Goal: Transaction & Acquisition: Subscribe to service/newsletter

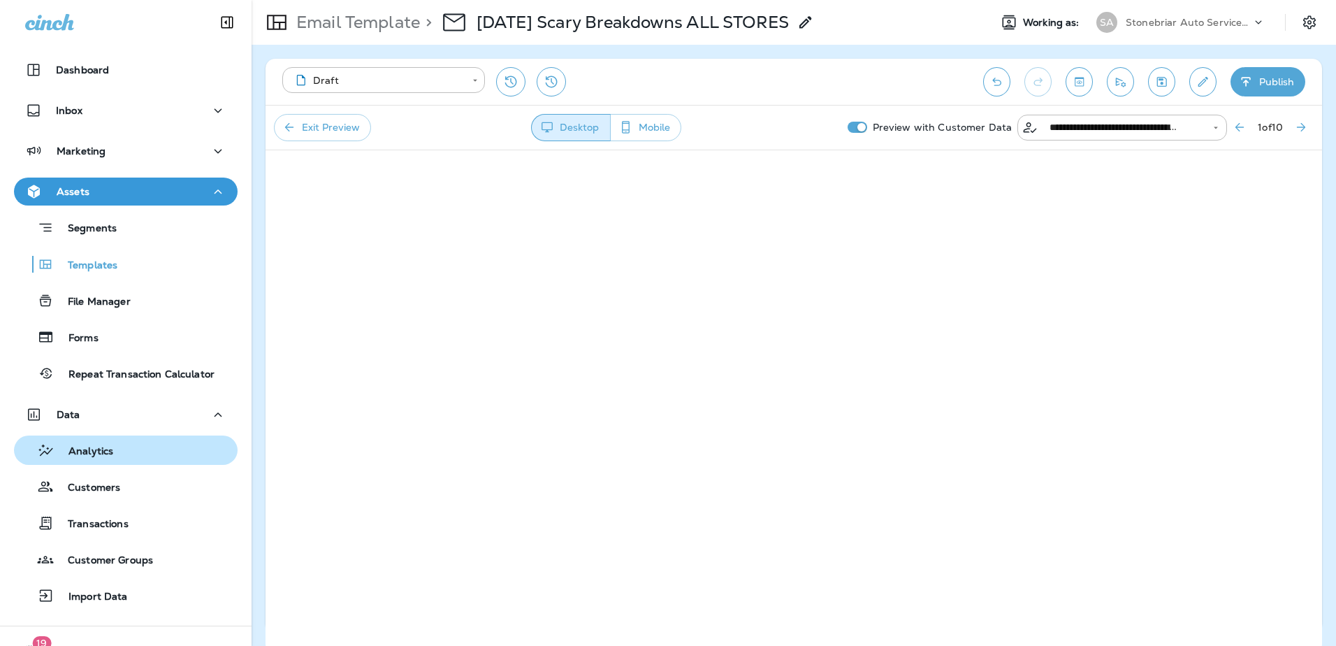
click at [120, 456] on div "Analytics" at bounding box center [126, 450] width 212 height 21
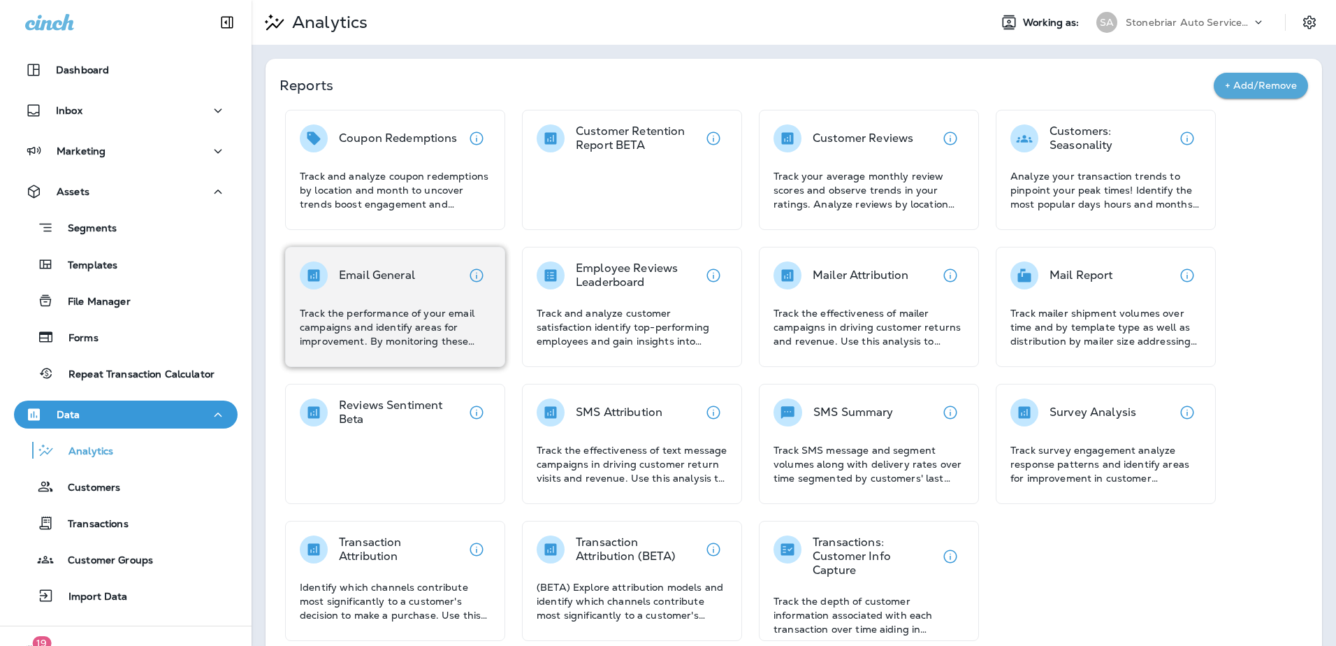
click at [428, 277] on div "Email General" at bounding box center [395, 275] width 191 height 28
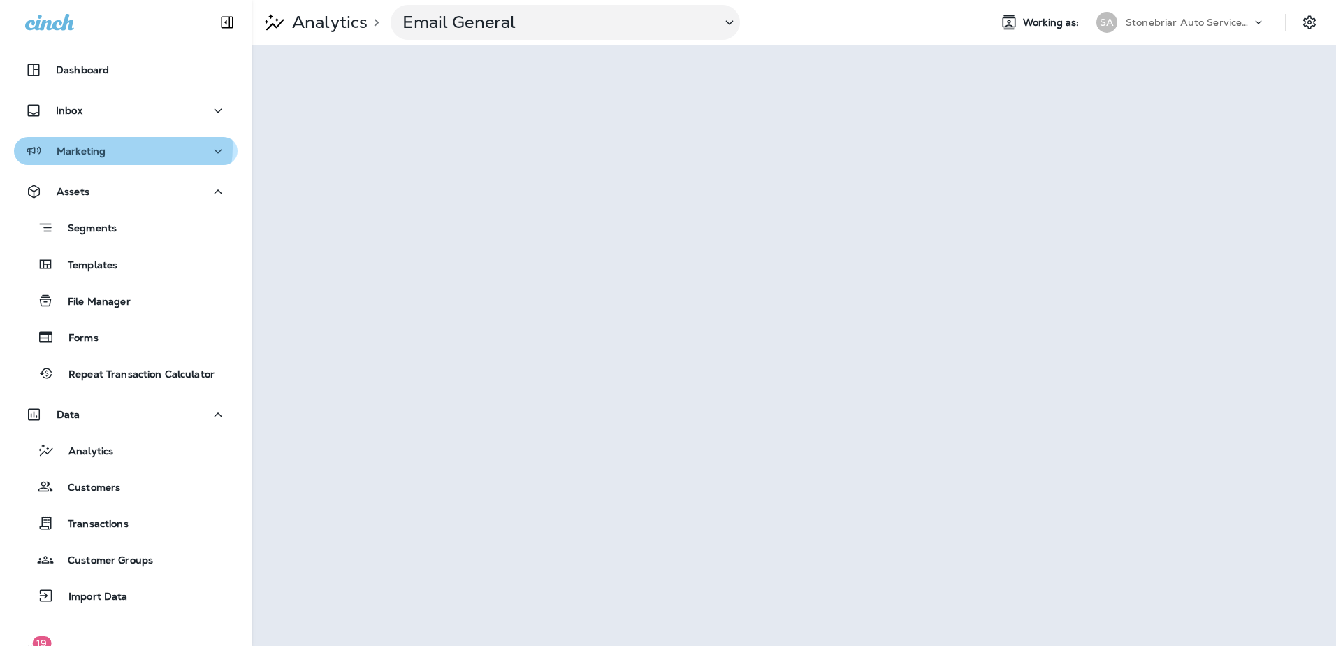
click at [107, 147] on div "Marketing" at bounding box center [125, 151] width 201 height 17
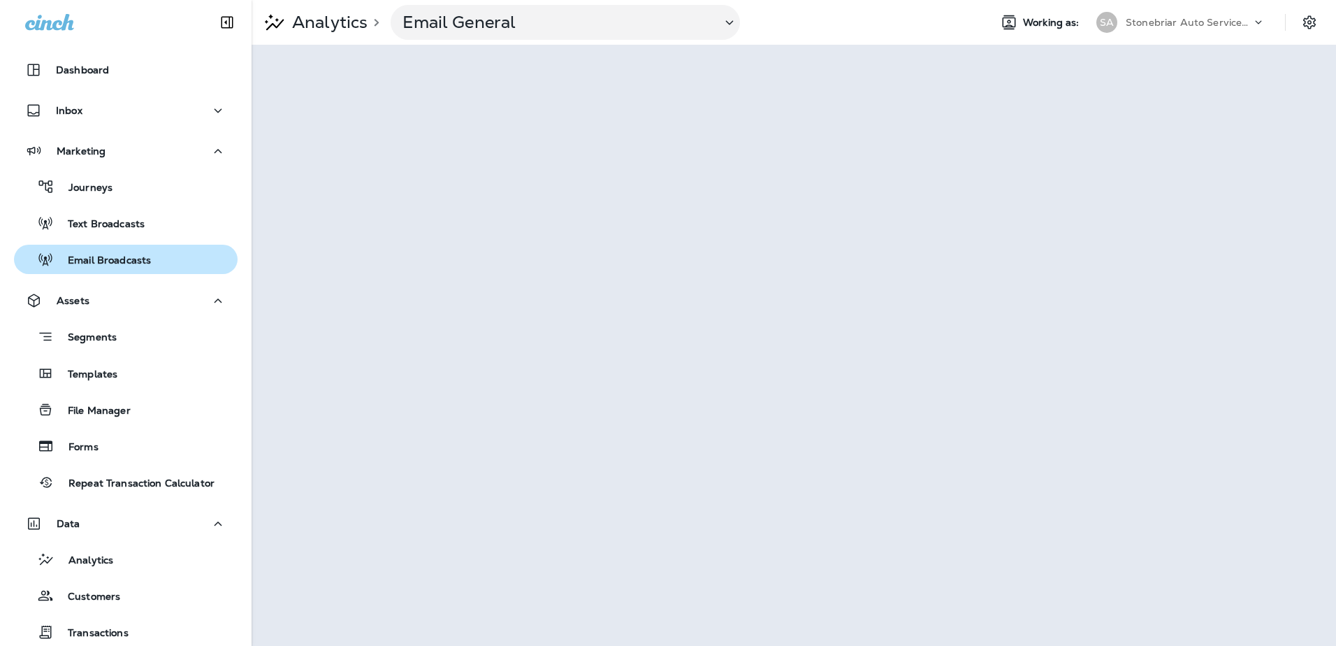
click at [120, 254] on p "Email Broadcasts" at bounding box center [102, 260] width 97 height 13
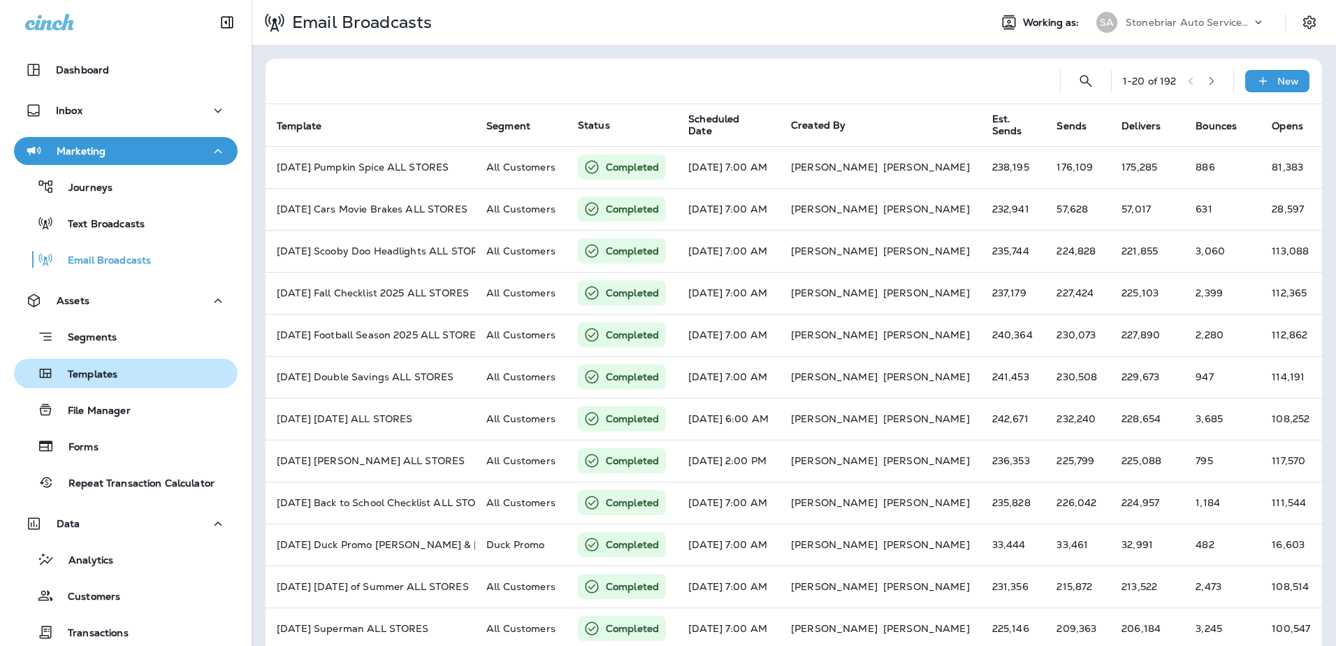
click at [119, 375] on div "Templates" at bounding box center [126, 373] width 212 height 21
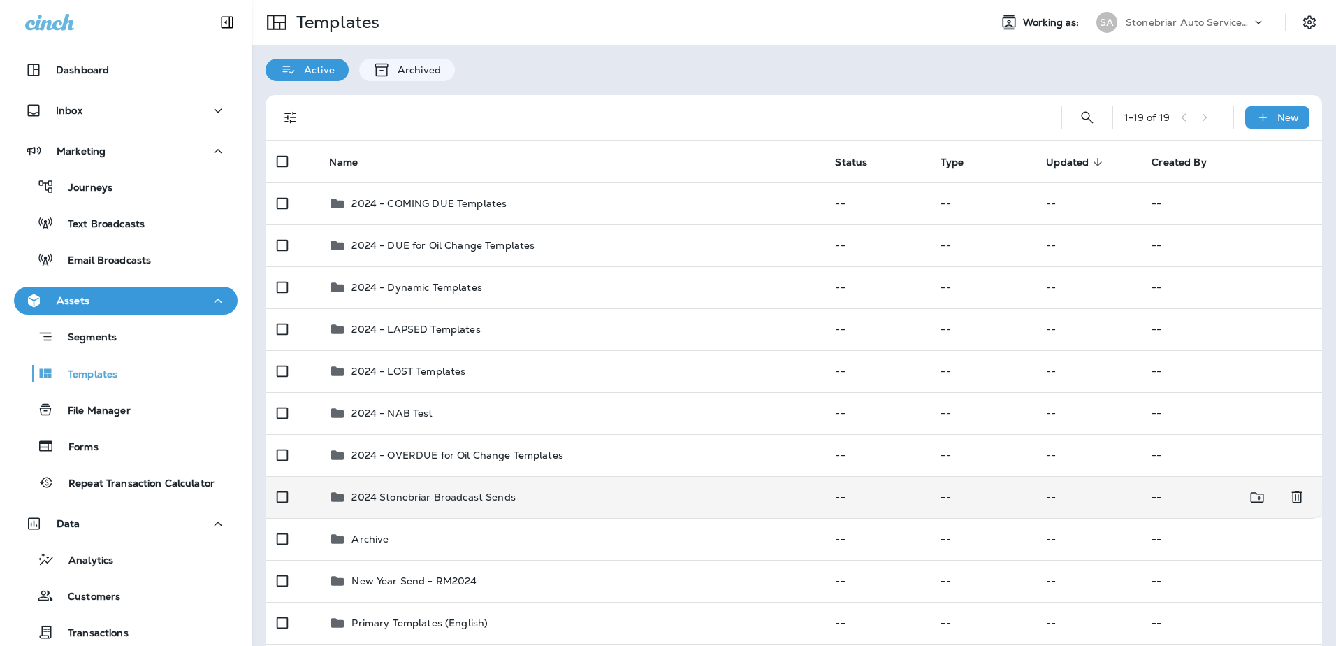
click at [380, 489] on div "2024 Stonebriar Broadcast Sends" at bounding box center [434, 497] width 164 height 17
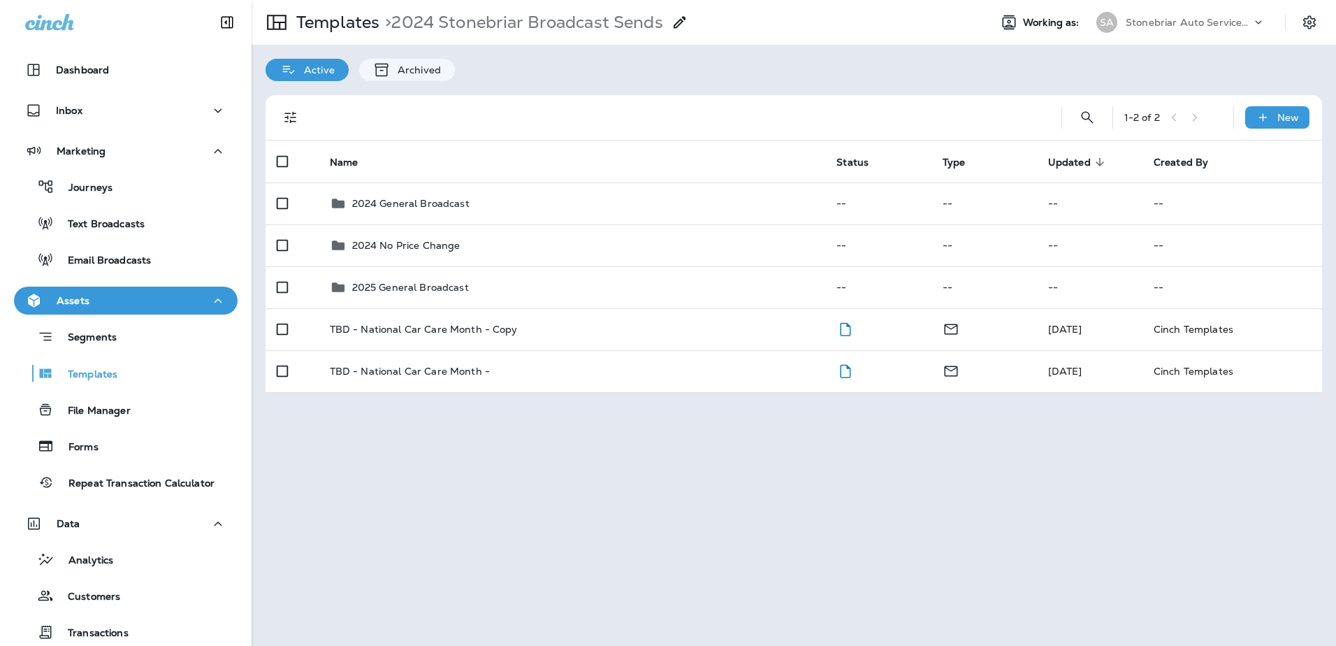
click at [384, 469] on div "Templates > 2024 Stonebriar Broadcast Sends Working as: SA Stonebriar Auto Serv…" at bounding box center [794, 323] width 1085 height 646
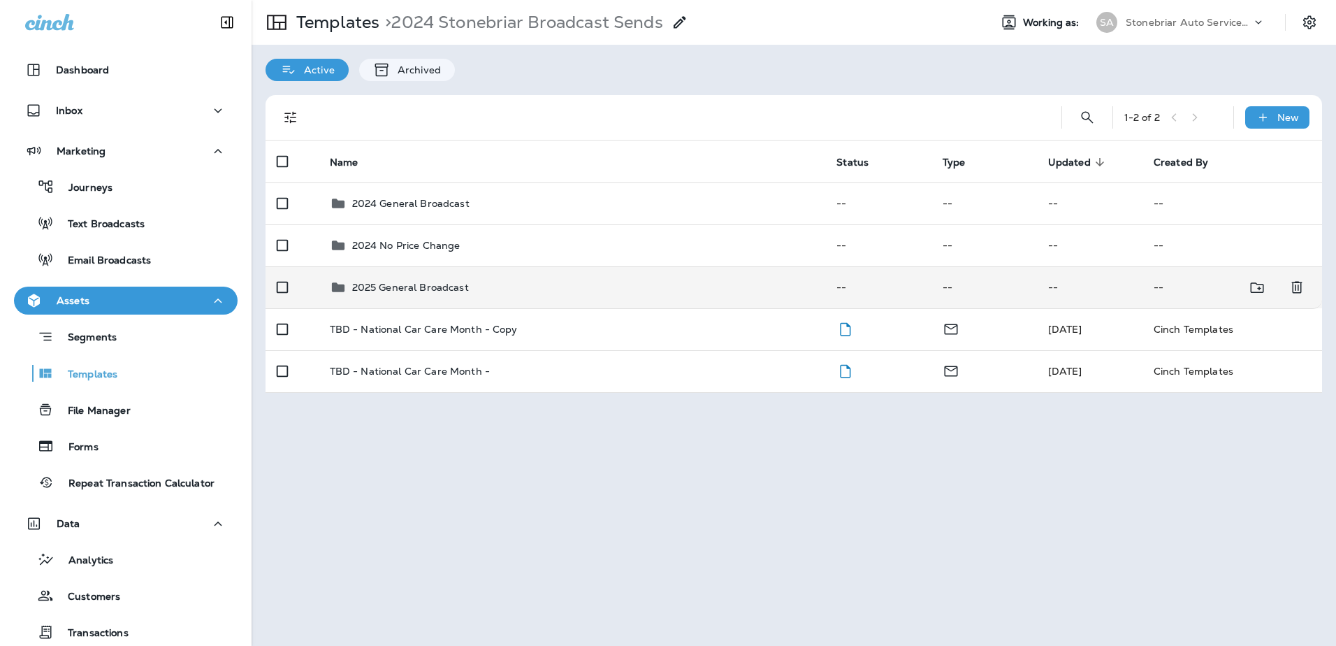
click at [417, 283] on p "2025 General Broadcast" at bounding box center [410, 287] width 117 height 11
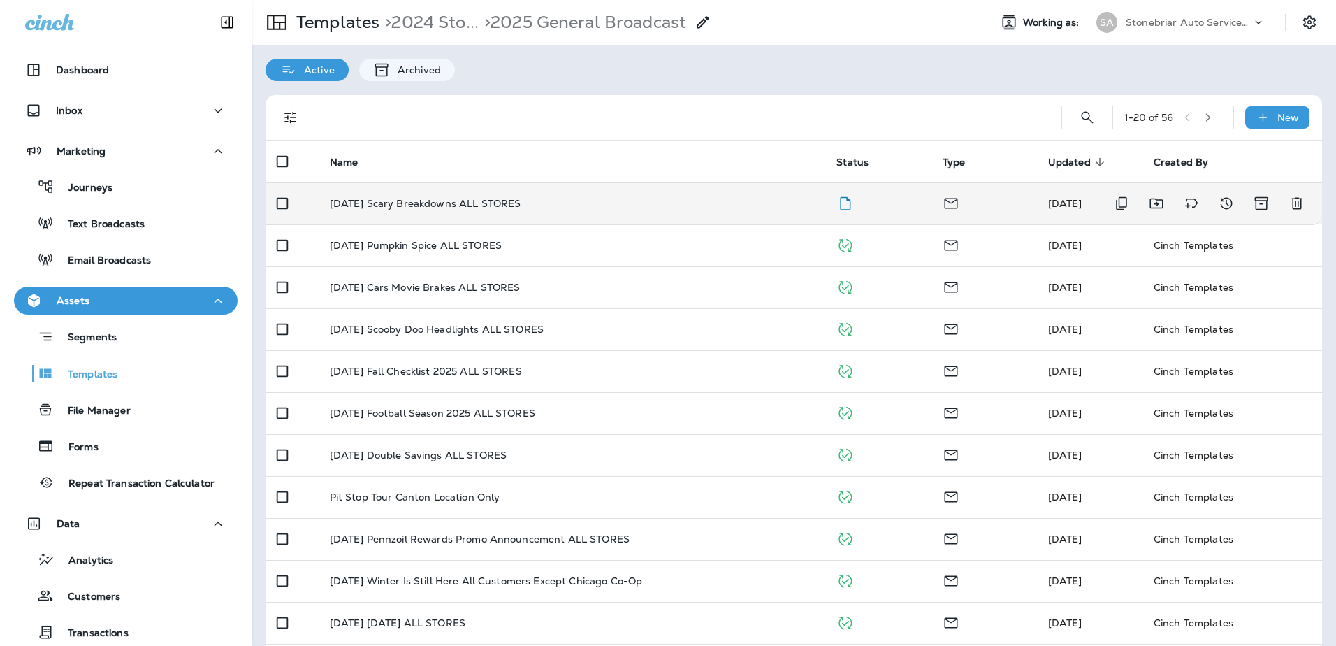
click at [505, 207] on p "[DATE] Scary Breakdowns ALL STORES" at bounding box center [425, 203] width 191 height 11
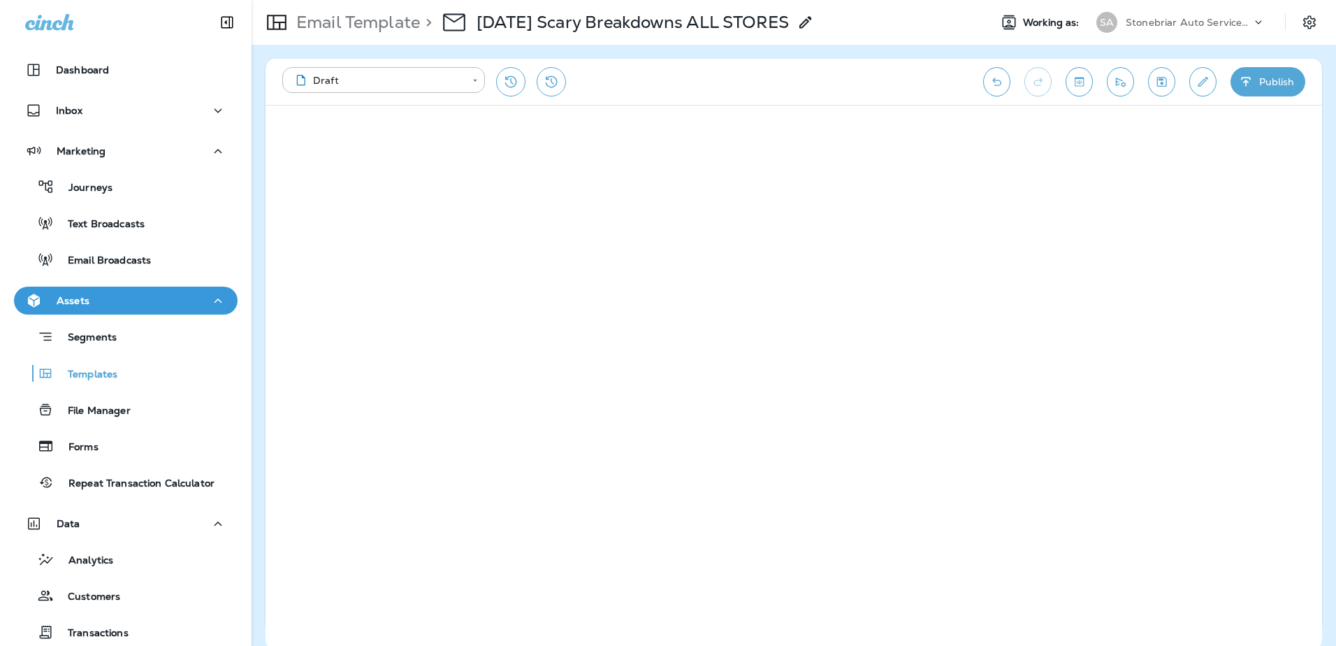
click at [1285, 87] on button "Publish" at bounding box center [1268, 81] width 75 height 29
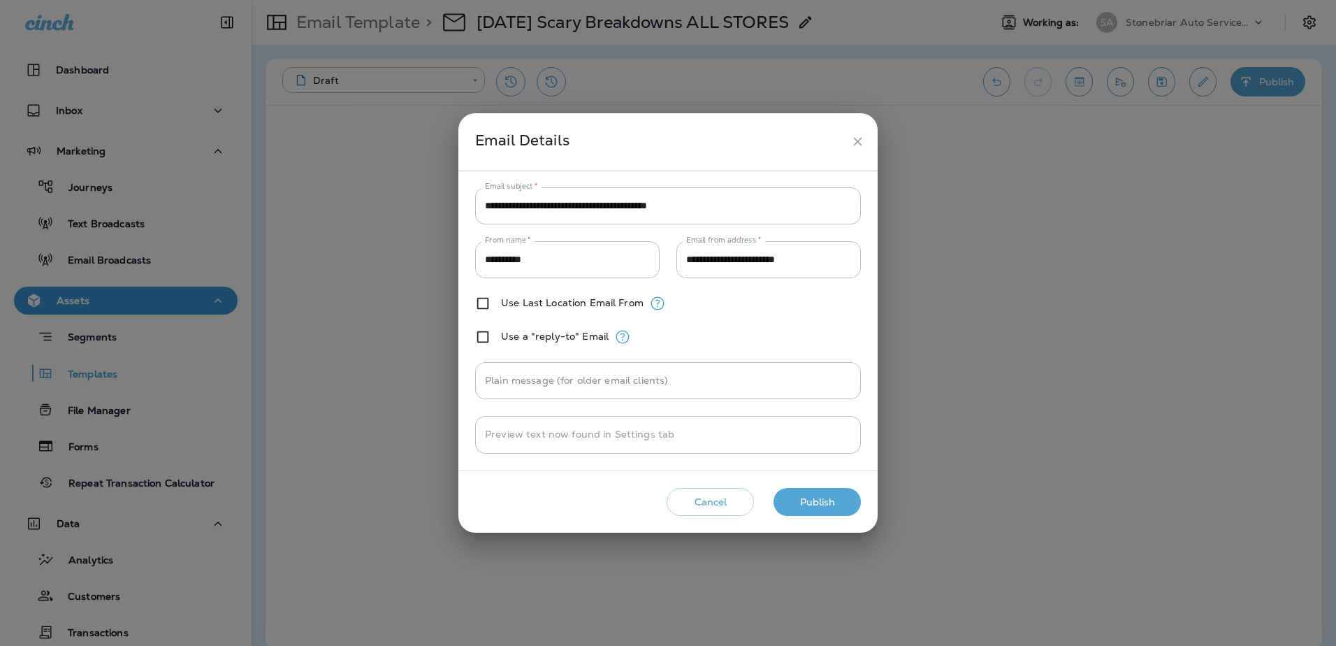
click at [832, 507] on button "Publish" at bounding box center [817, 502] width 87 height 29
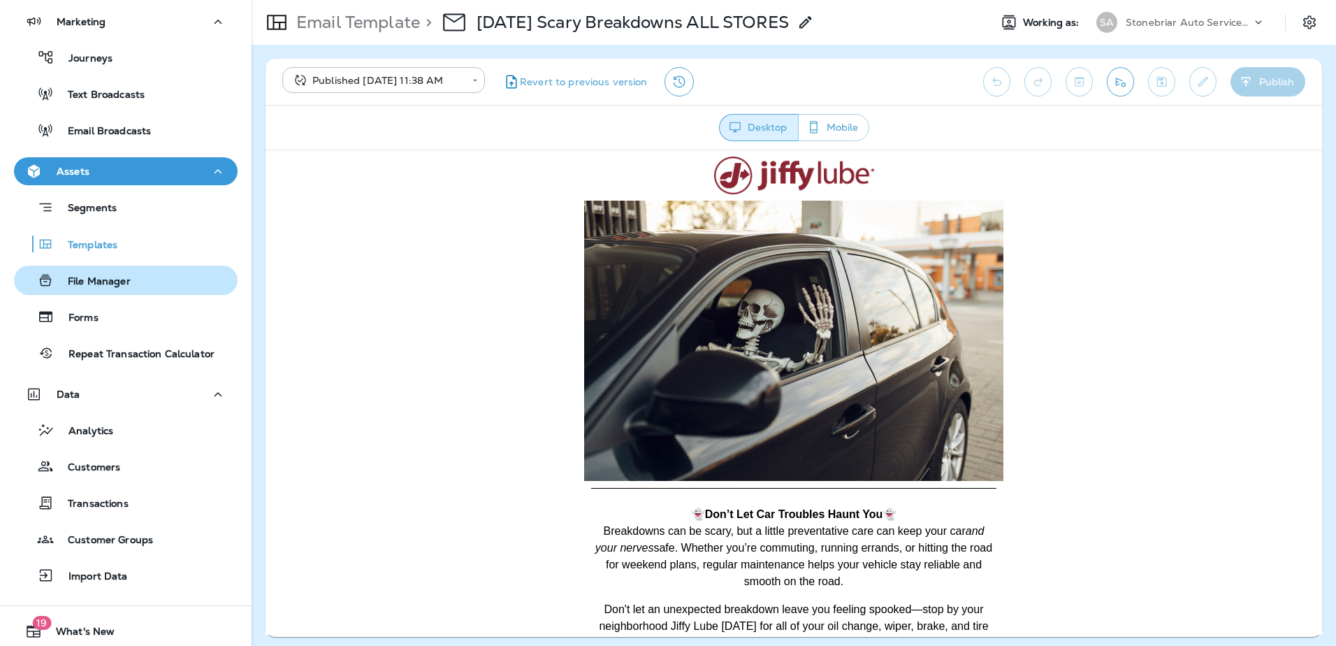
scroll to position [140, 0]
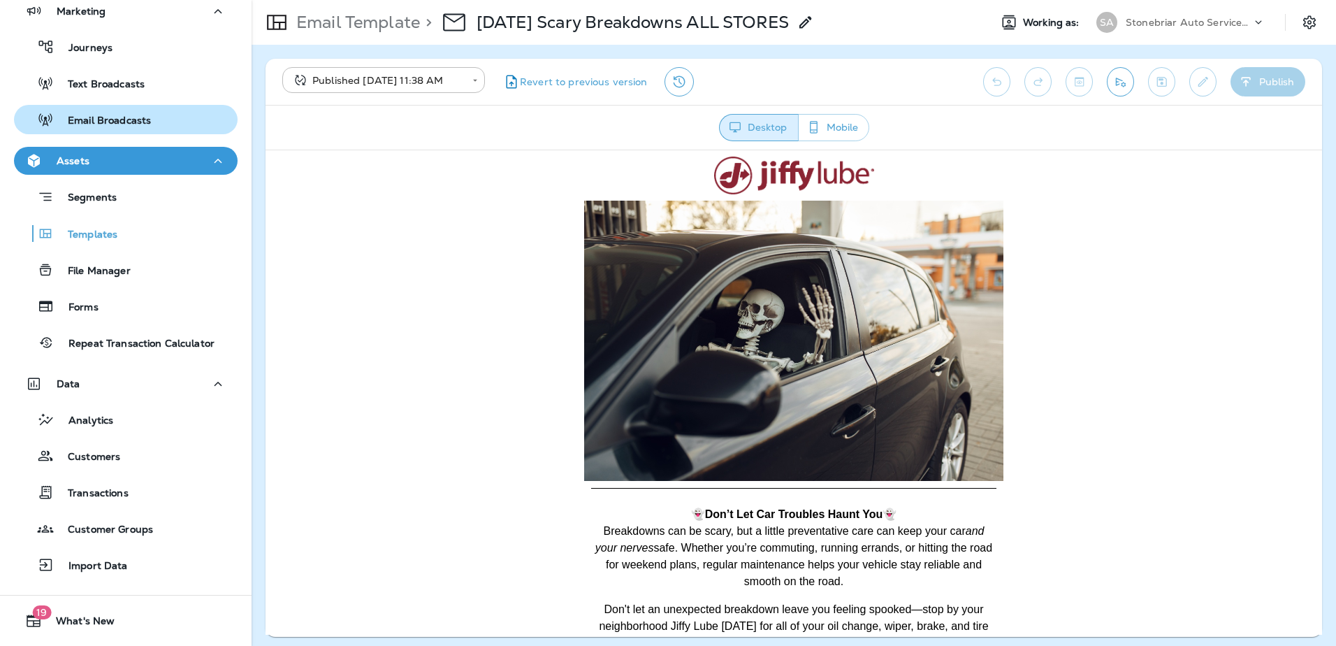
click at [176, 123] on div "Email Broadcasts" at bounding box center [126, 119] width 212 height 21
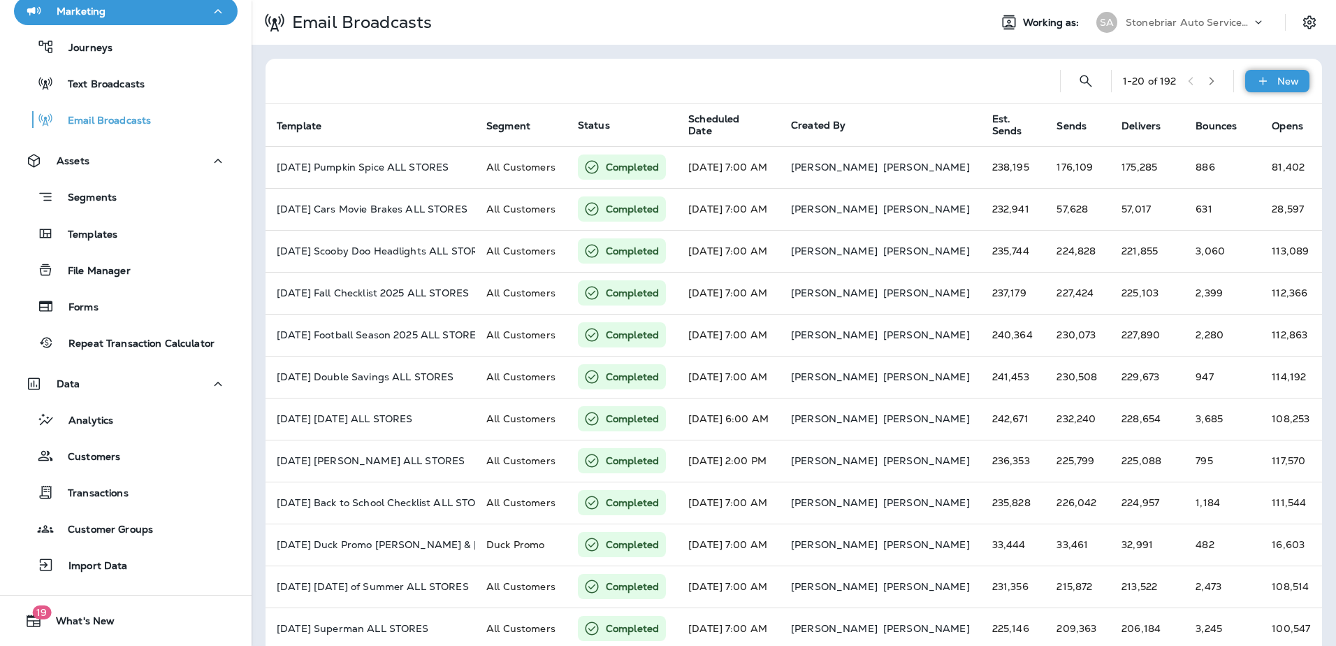
click at [1256, 82] on icon at bounding box center [1263, 81] width 15 height 14
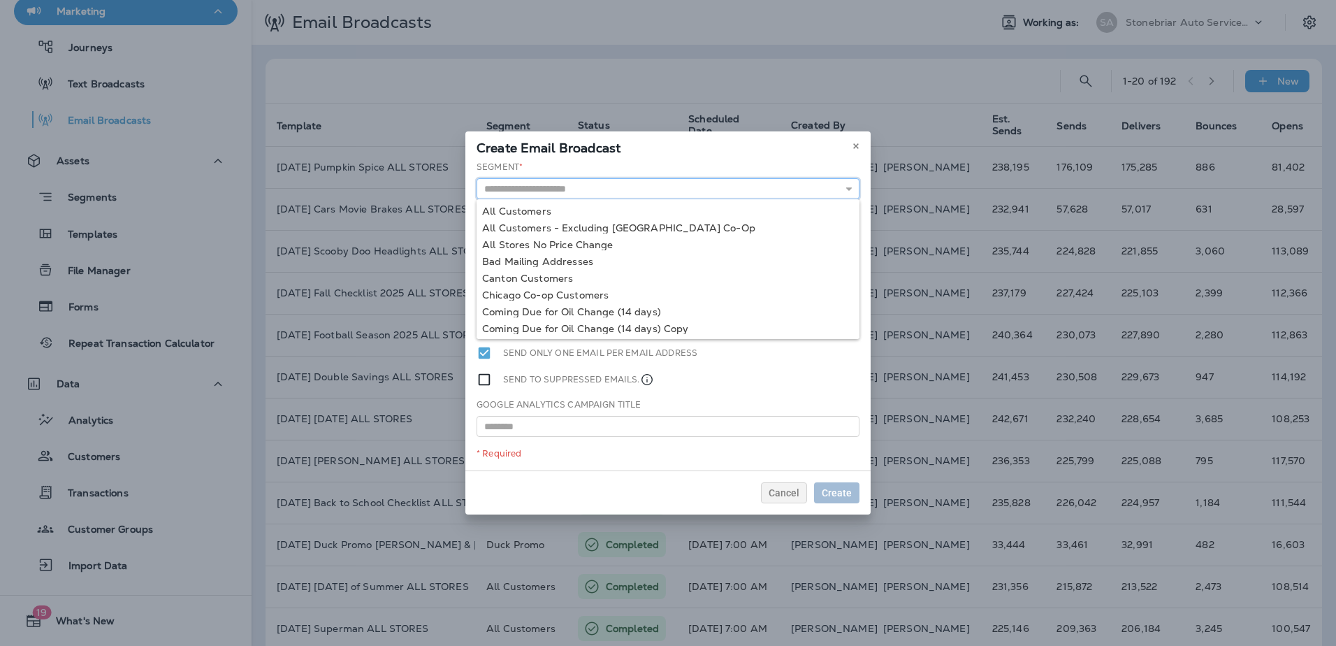
click at [570, 186] on input "text" at bounding box center [668, 188] width 383 height 21
type input "**********"
click at [565, 208] on div "**********" at bounding box center [667, 316] width 405 height 310
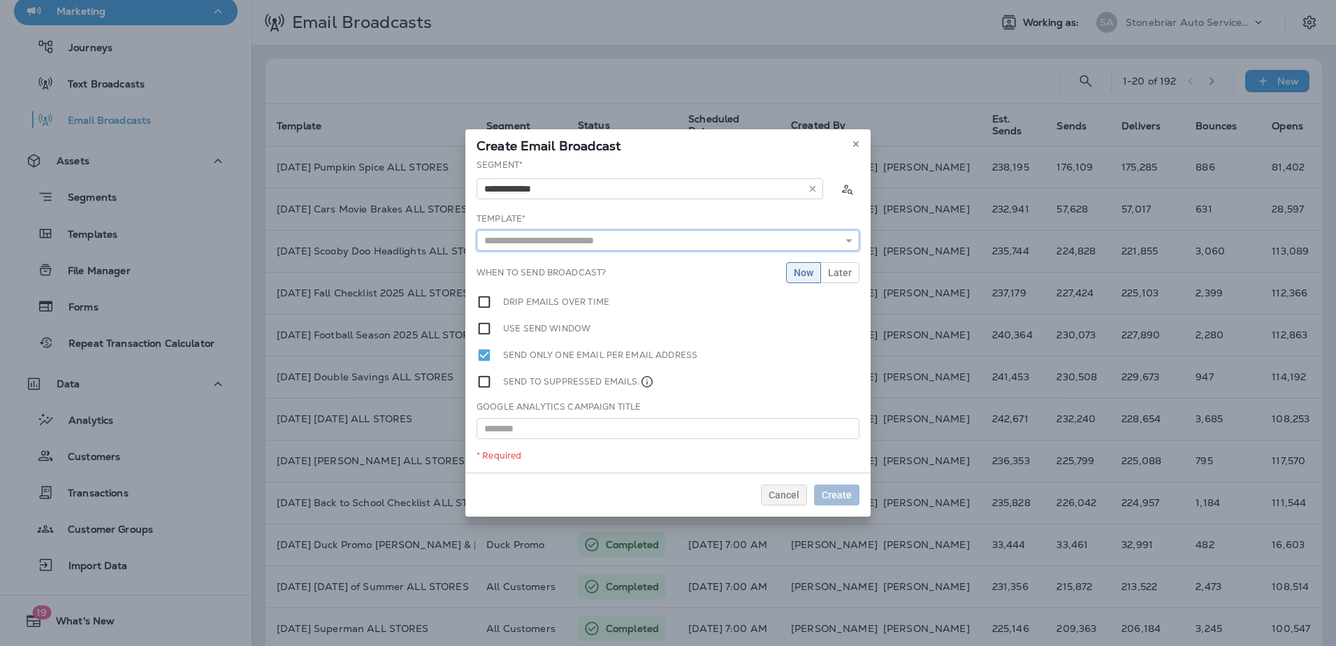
click at [574, 230] on input "text" at bounding box center [668, 240] width 383 height 21
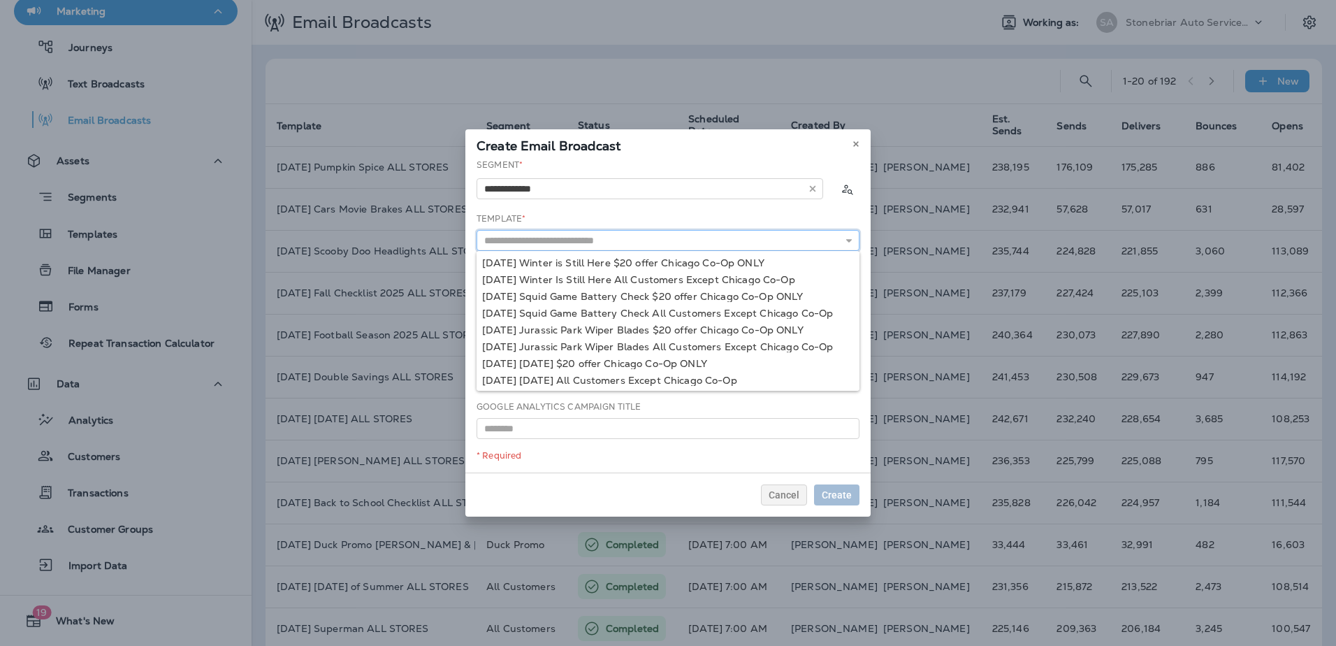
type input "*"
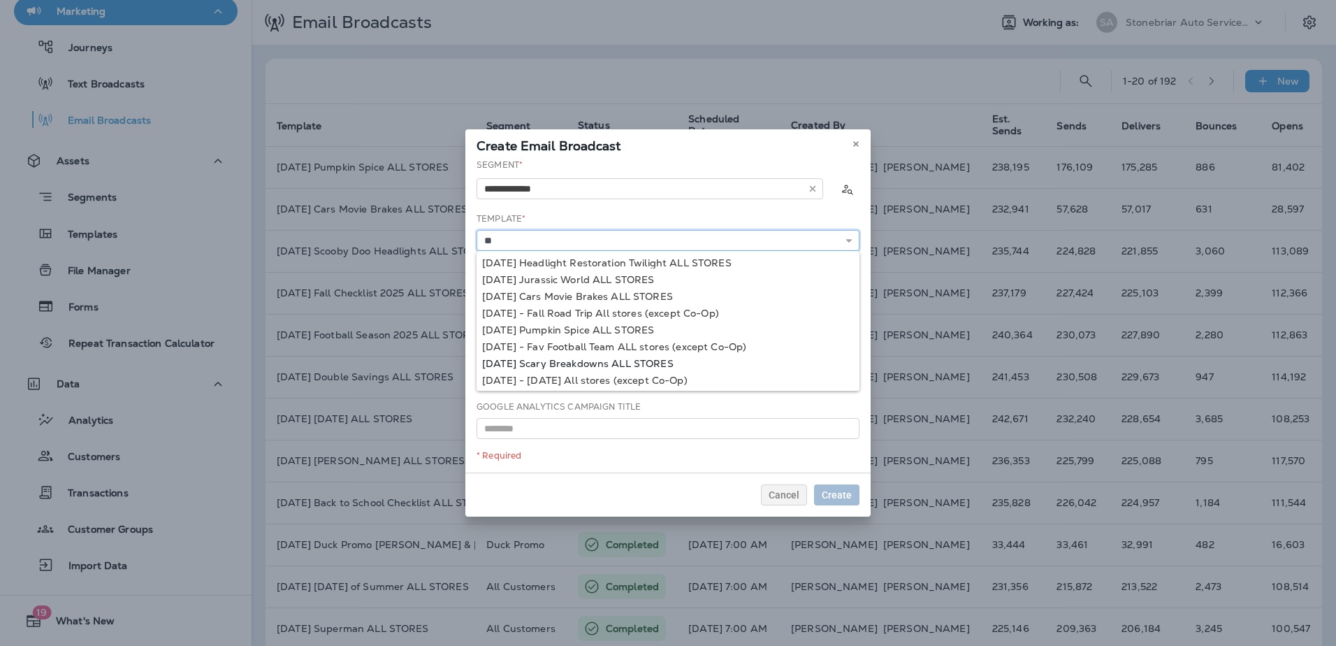
type input "**********"
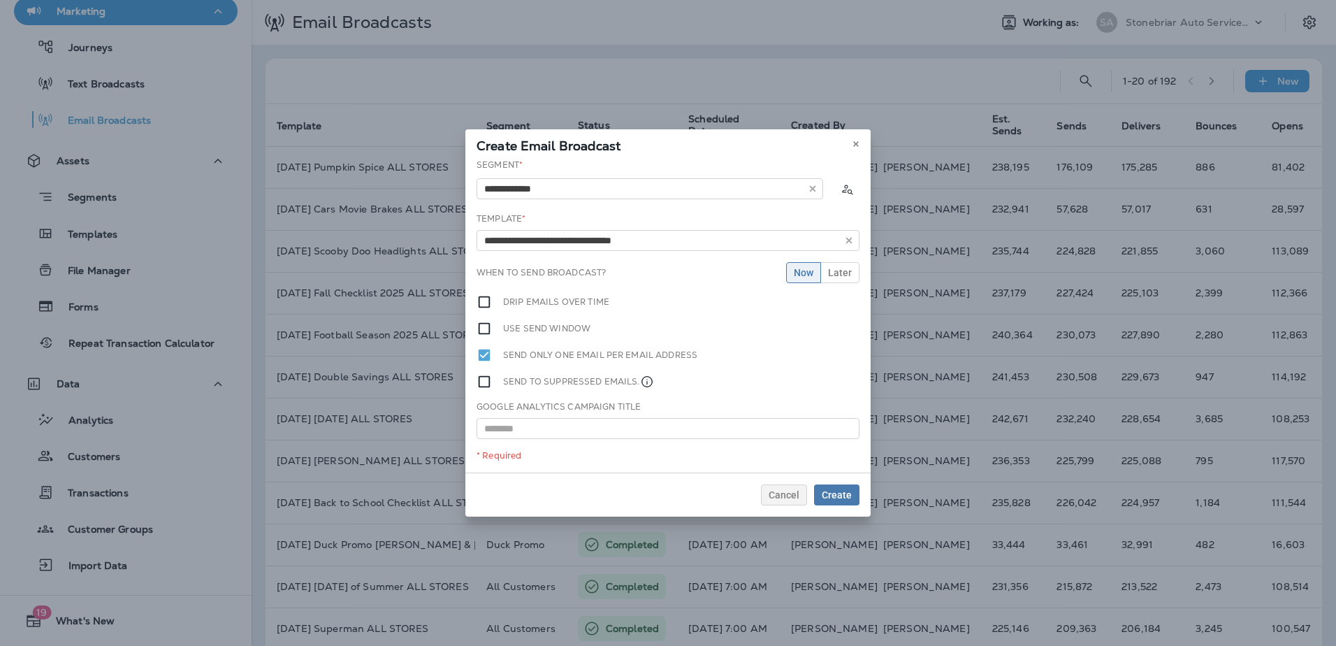
click at [607, 361] on div "**********" at bounding box center [667, 316] width 405 height 314
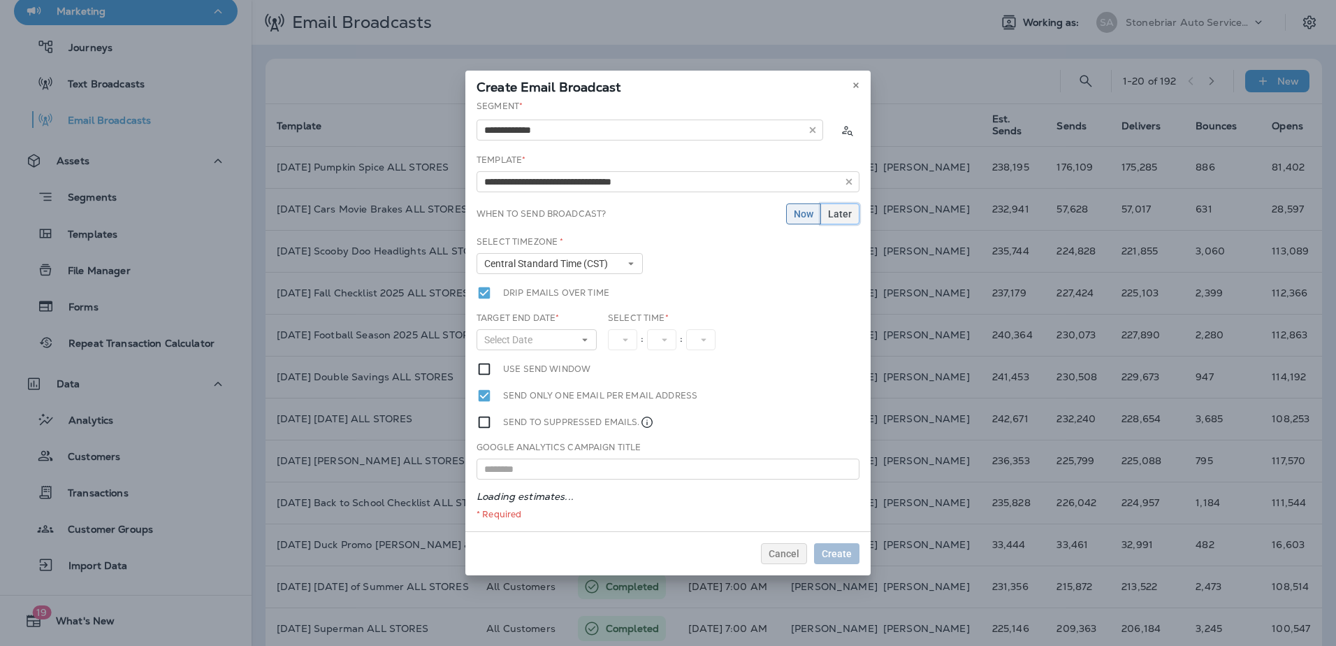
click at [837, 216] on span "Later" at bounding box center [840, 214] width 24 height 10
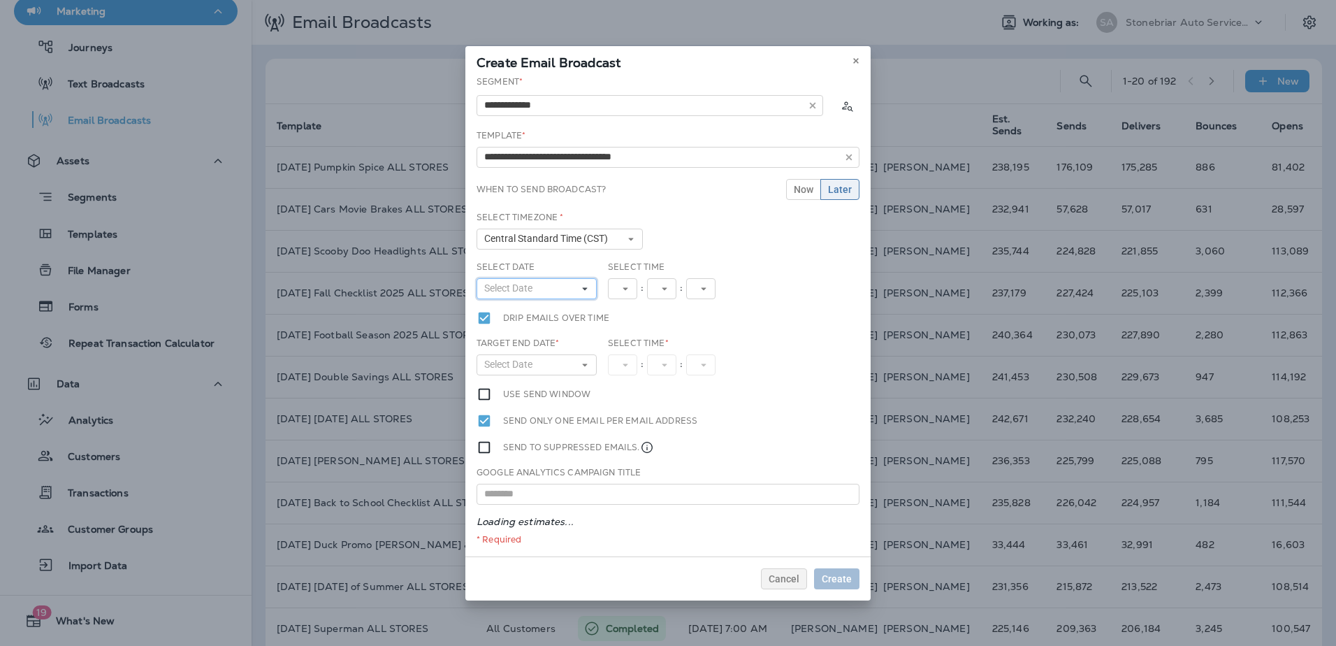
click at [550, 287] on button "Select Date" at bounding box center [537, 288] width 120 height 21
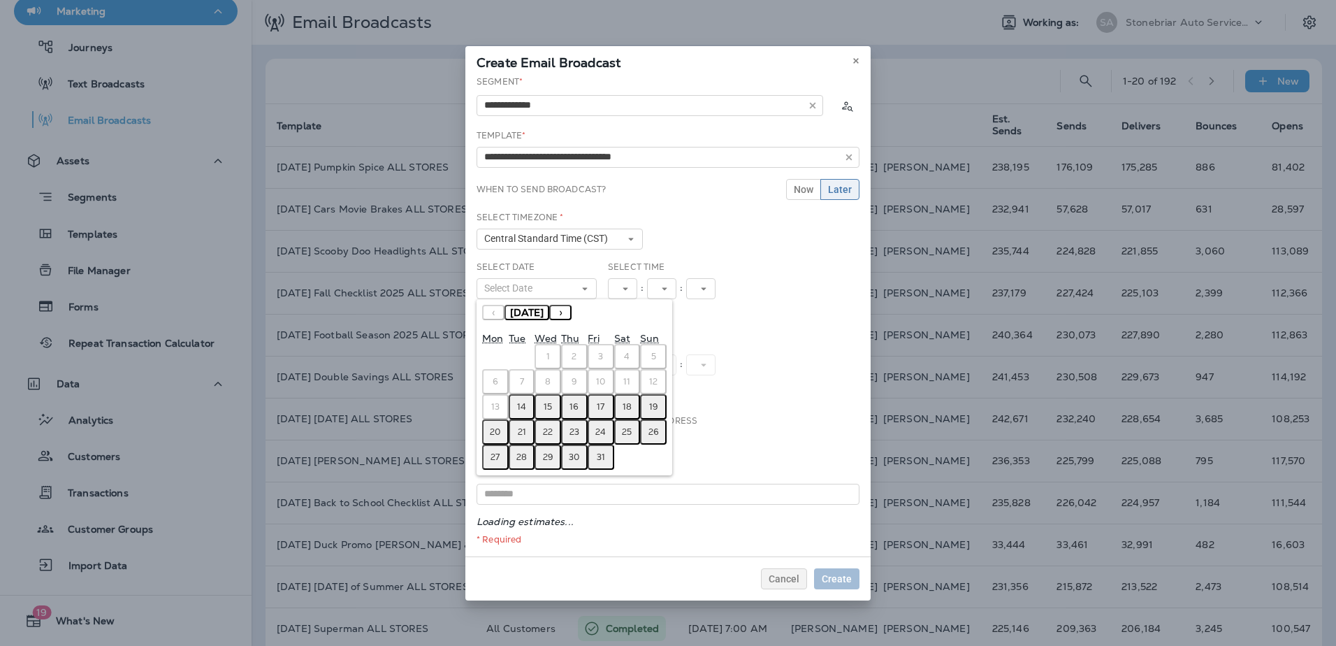
click at [577, 407] on abbr "16" at bounding box center [574, 406] width 9 height 11
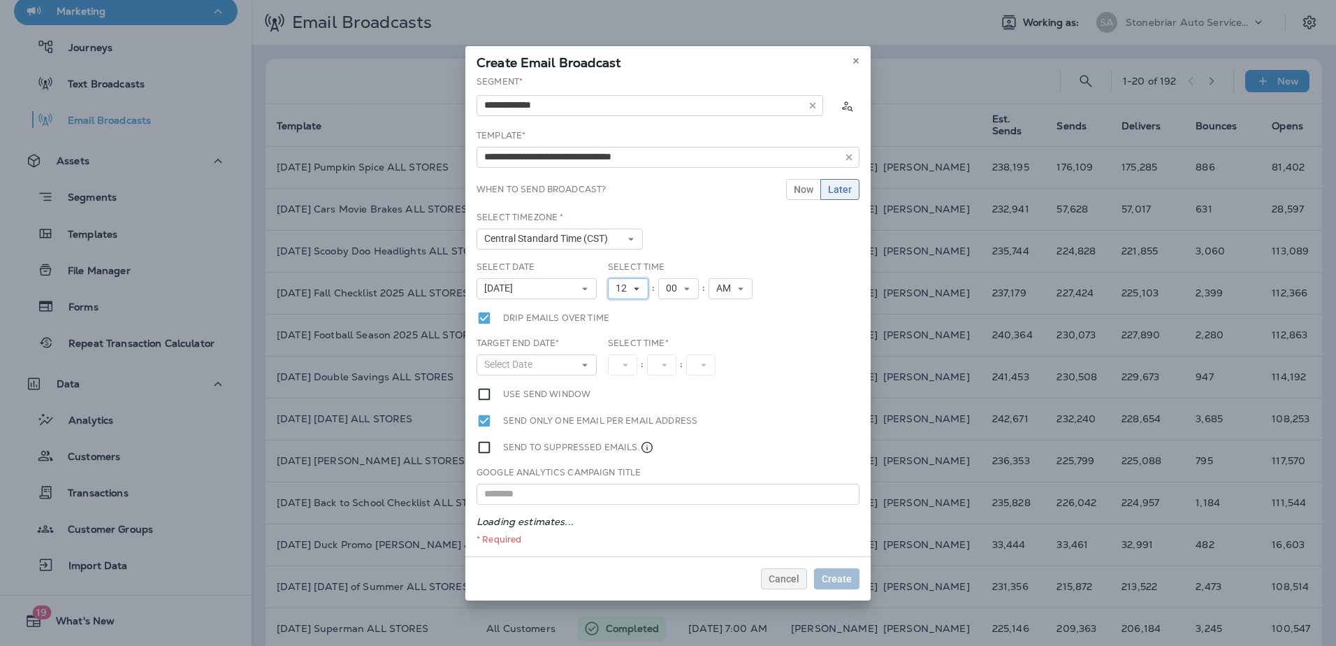
click at [638, 284] on icon at bounding box center [636, 288] width 8 height 8
click at [630, 407] on link "7" at bounding box center [628, 411] width 41 height 17
click at [559, 358] on button "Select Date" at bounding box center [537, 364] width 120 height 21
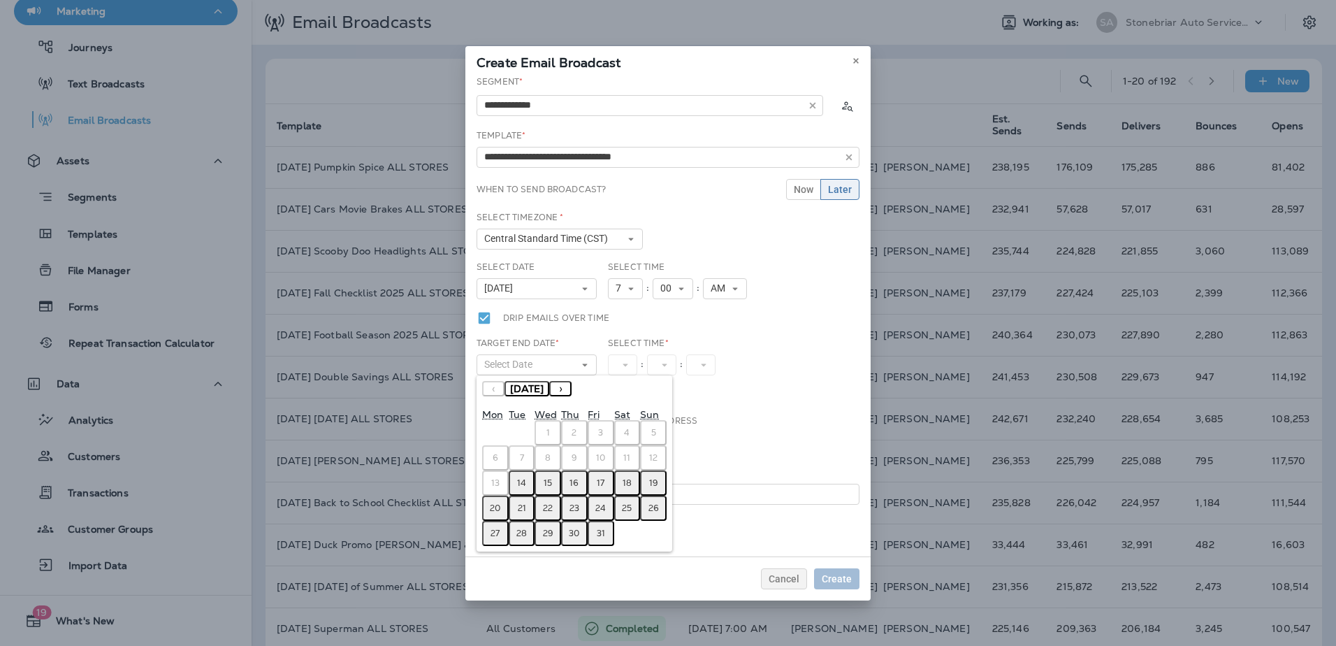
click at [598, 480] on abbr "17" at bounding box center [601, 482] width 8 height 11
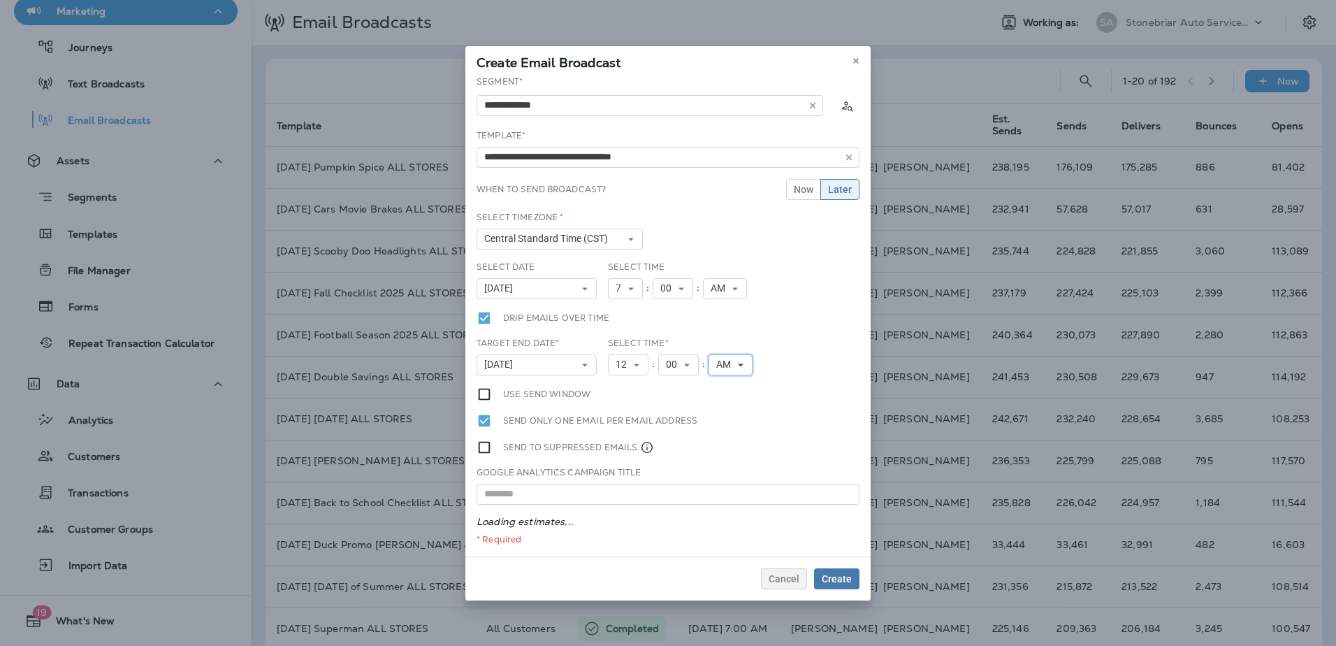
click at [728, 366] on span "AM" at bounding box center [726, 365] width 20 height 12
click at [735, 400] on link "PM" at bounding box center [731, 404] width 44 height 17
click at [853, 576] on button "Create" at bounding box center [836, 578] width 45 height 21
